Goal: Check status: Check status

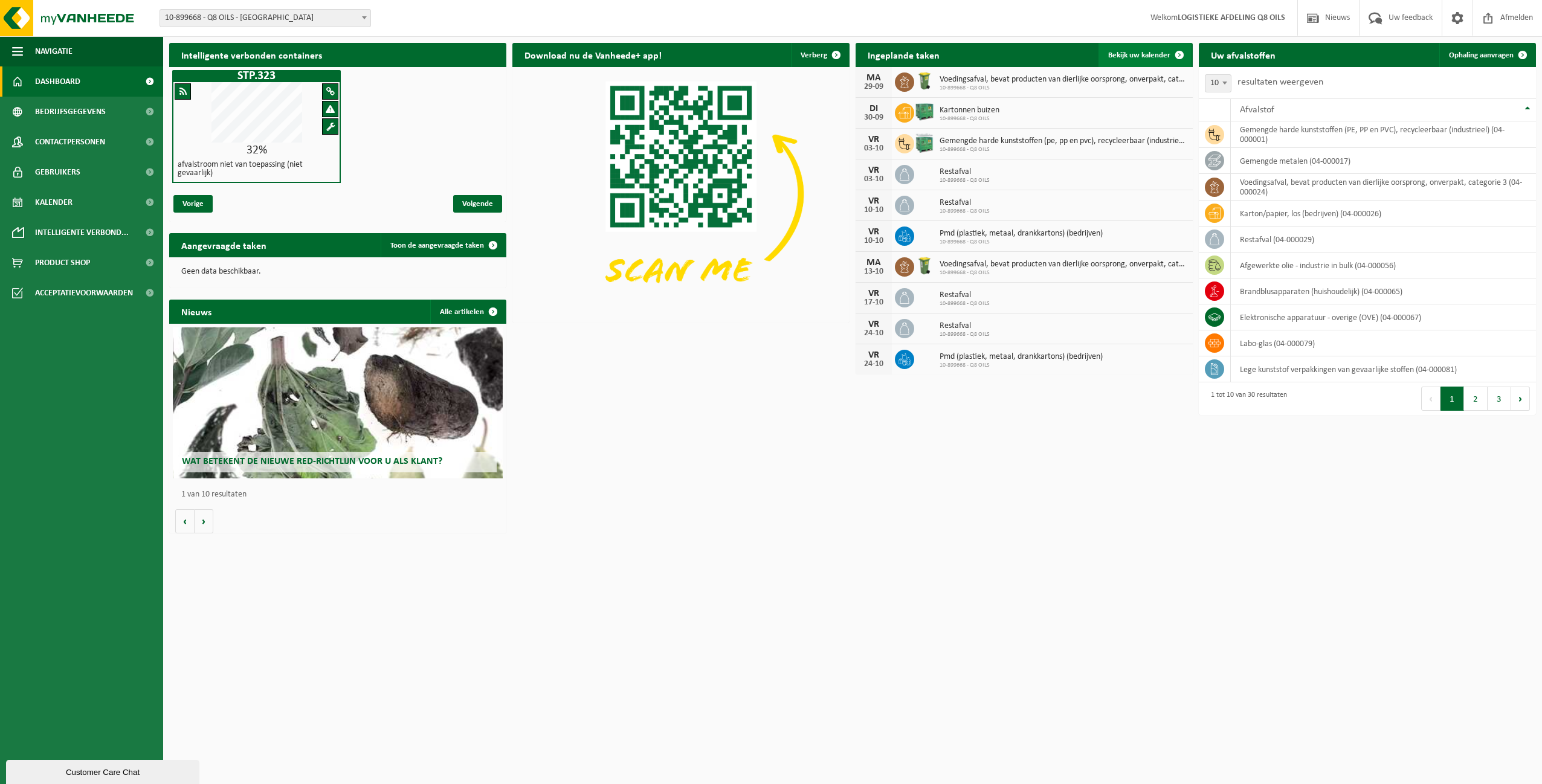
click at [1132, 53] on span "Bekijk uw kalender" at bounding box center [1139, 55] width 62 height 8
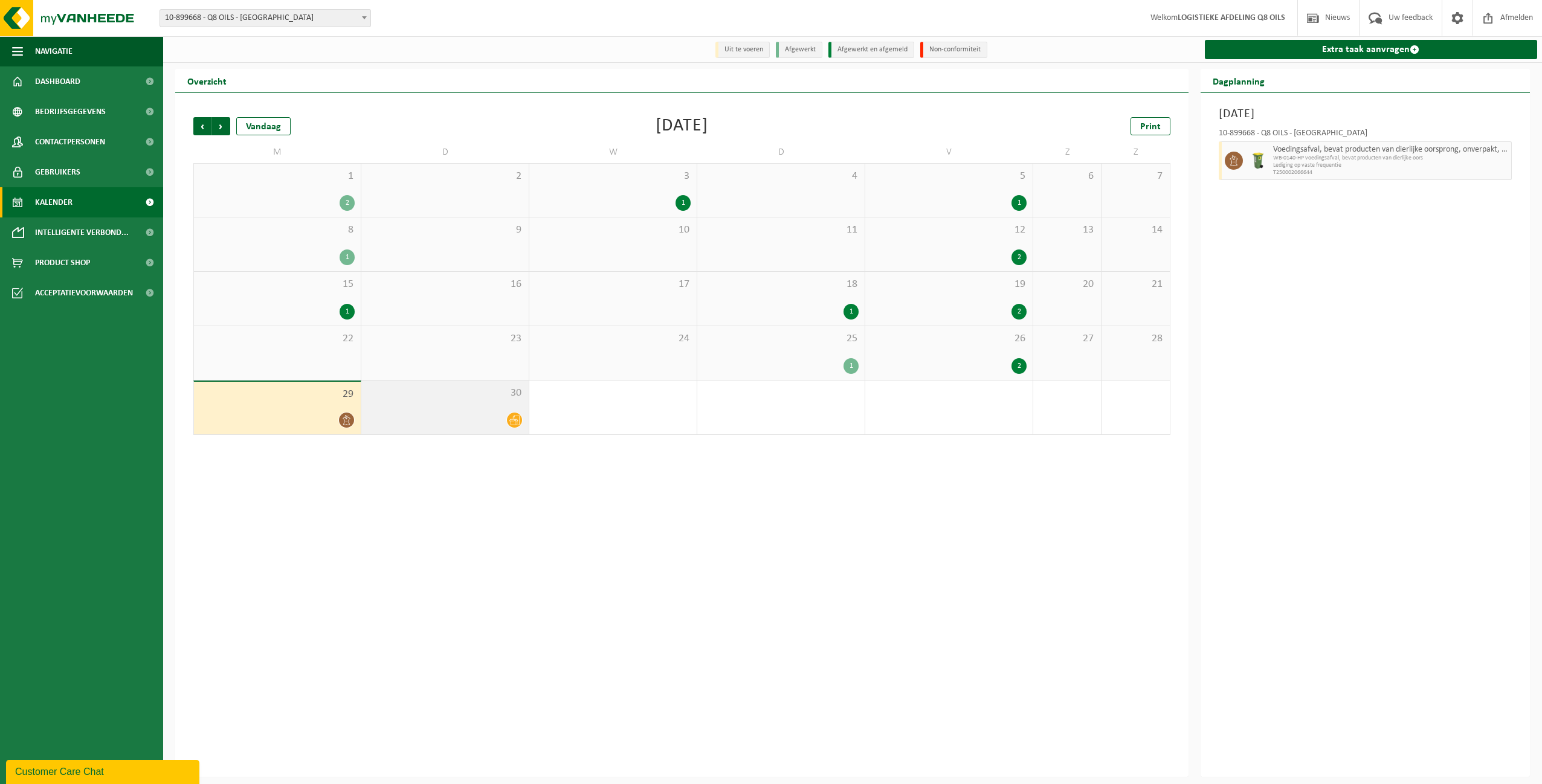
click at [516, 423] on icon at bounding box center [514, 419] width 10 height 10
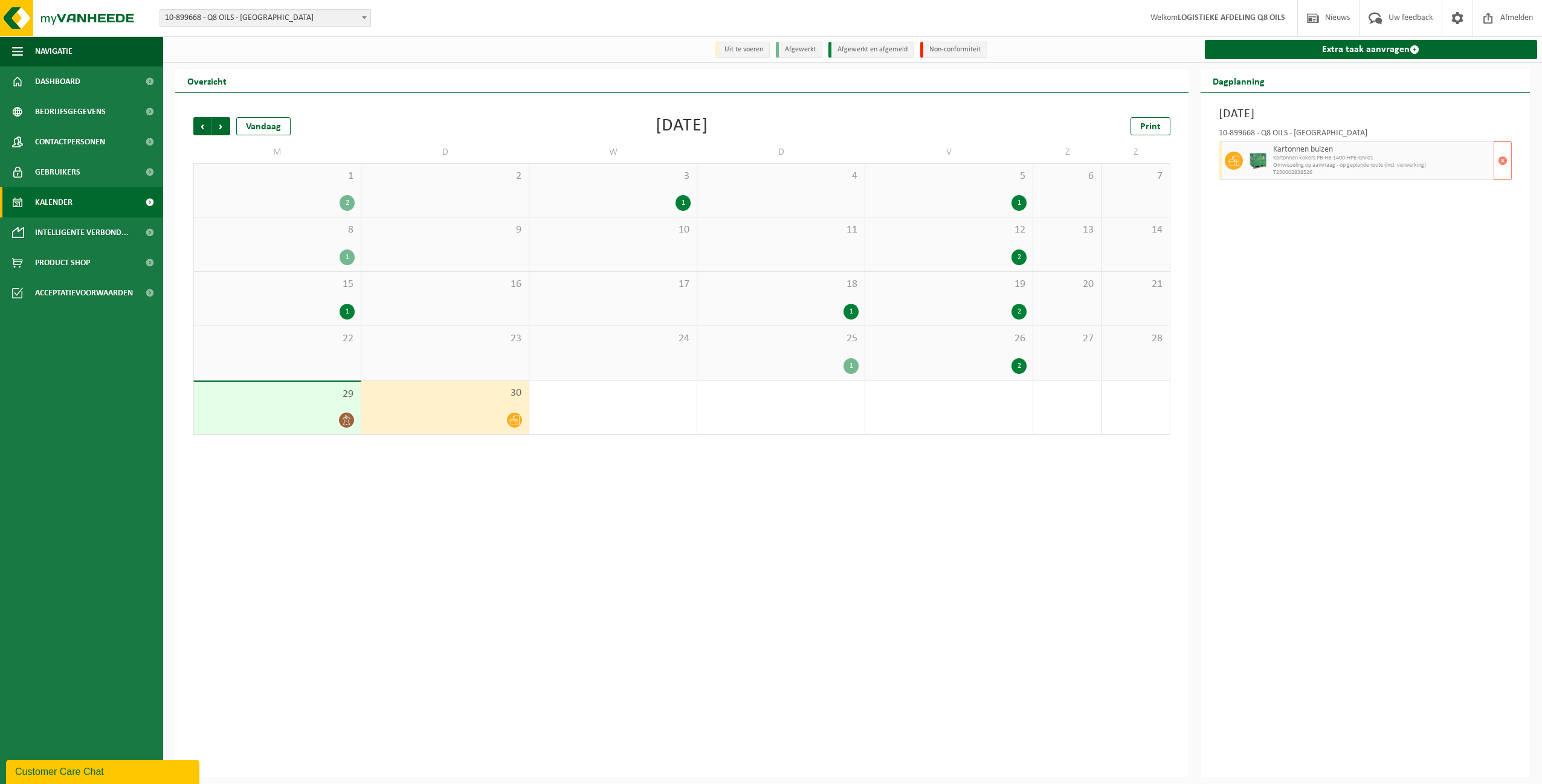
click at [1346, 160] on span "Kartonnen kokers PB-HB-1400-HPE-GN-01" at bounding box center [1382, 158] width 218 height 7
click at [1309, 161] on span "Kartonnen kokers PB-HB-1400-HPE-GN-01" at bounding box center [1382, 158] width 218 height 7
click at [1309, 161] on span "Kartonnen kokers PB-HB-1400-HPE-GN-01" at bounding box center [1382, 158] width 218 height 7
drag, startPoint x: 1309, startPoint y: 161, endPoint x: 1342, endPoint y: 172, distance: 34.8
click at [1342, 172] on span "T250002838526" at bounding box center [1382, 172] width 218 height 7
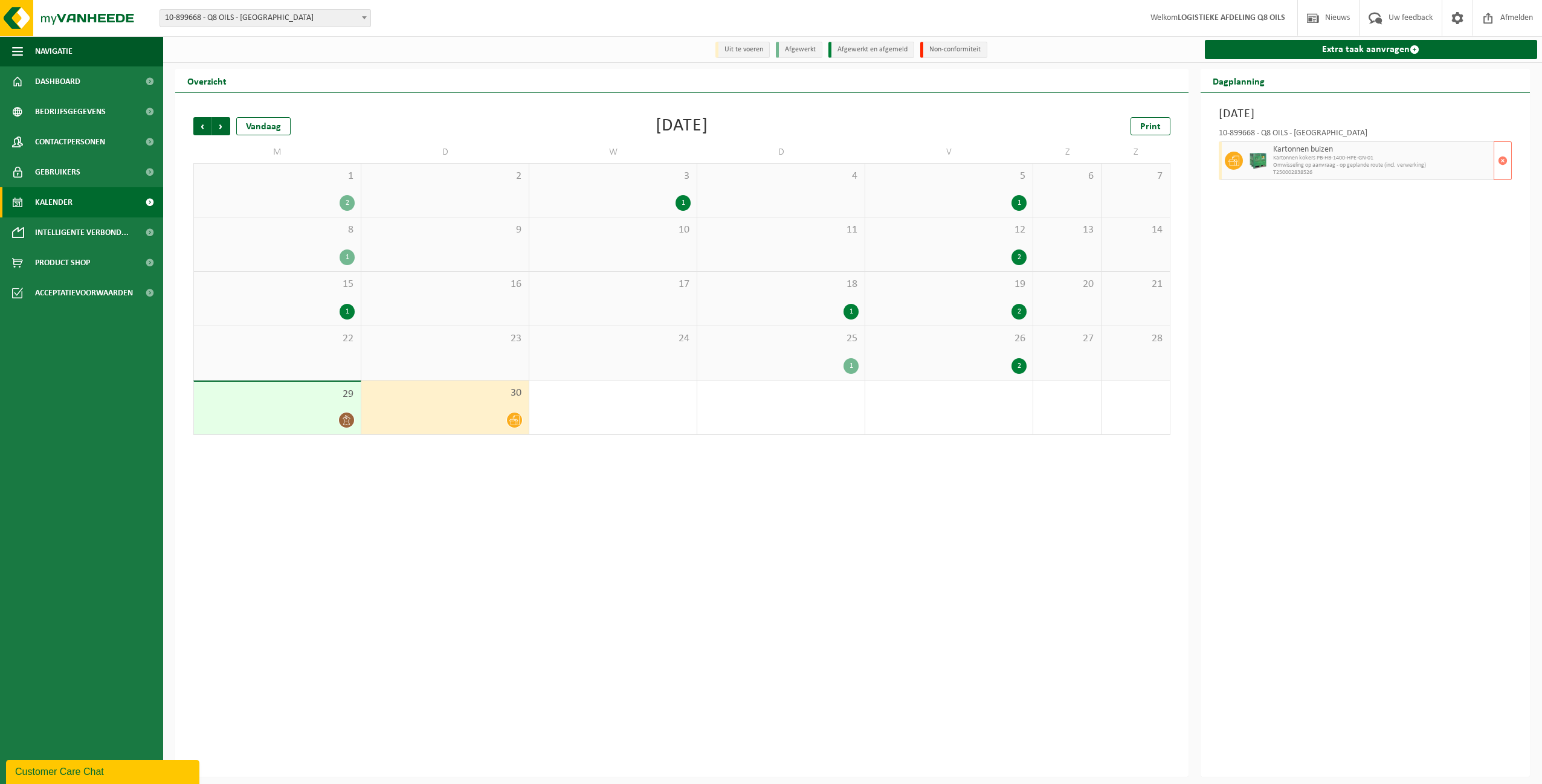
click at [1296, 165] on span "Omwisseling op aanvraag - op geplande route (incl. verwerking)" at bounding box center [1382, 165] width 218 height 7
